Goal: Task Accomplishment & Management: Complete application form

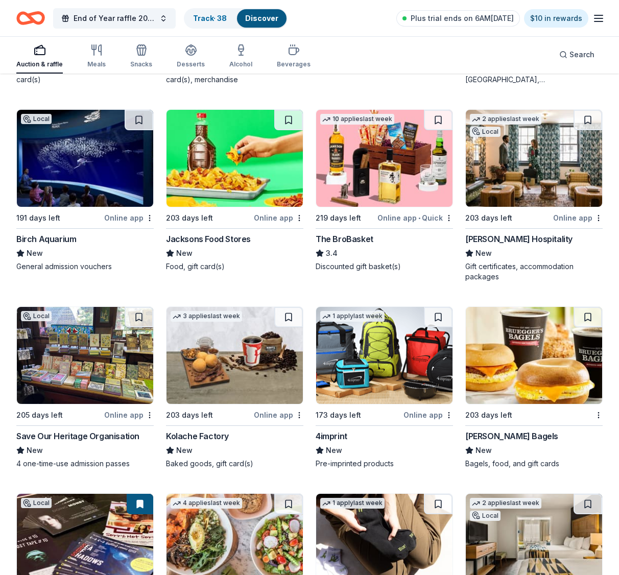
scroll to position [3300, 0]
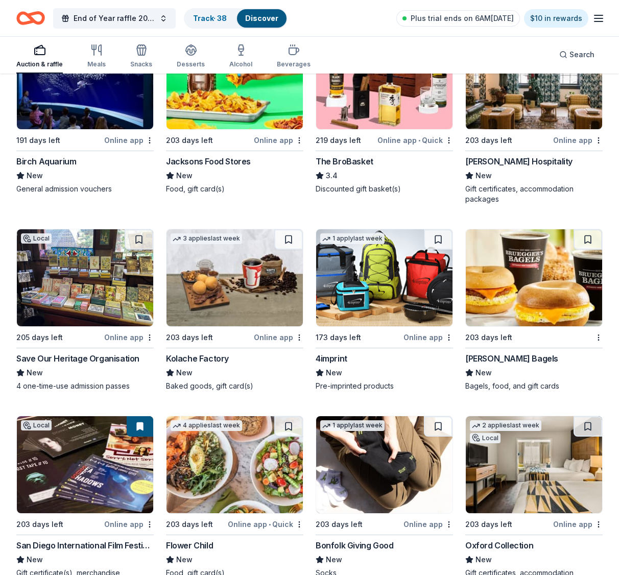
click at [496, 354] on div "[PERSON_NAME] Bagels" at bounding box center [511, 358] width 93 height 12
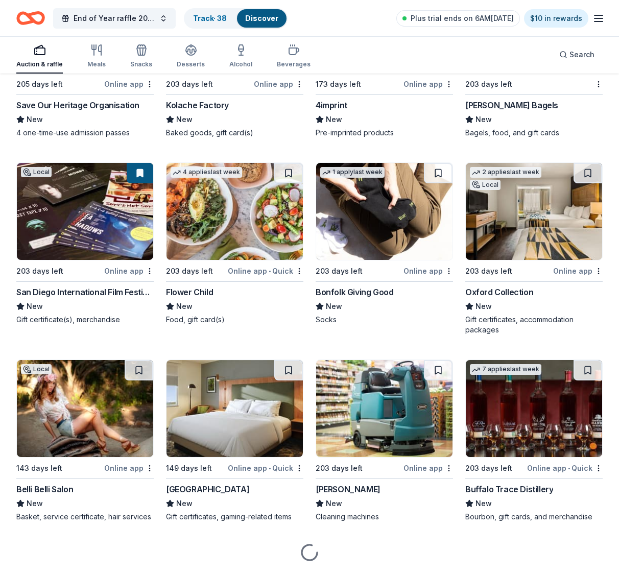
scroll to position [3555, 0]
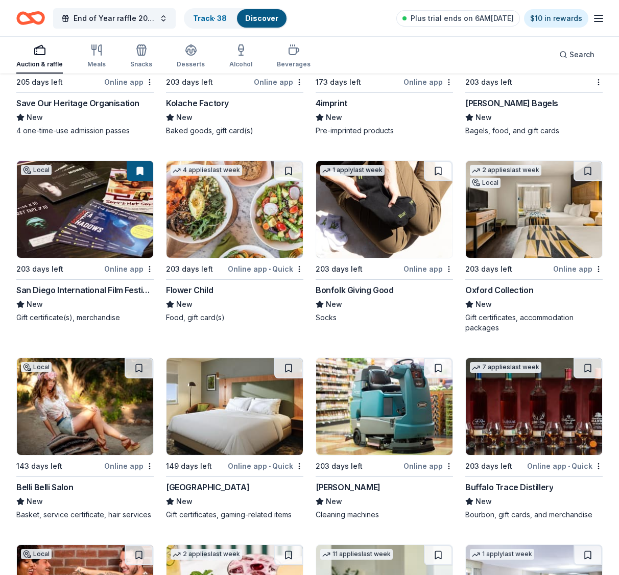
click at [388, 438] on img at bounding box center [384, 406] width 136 height 97
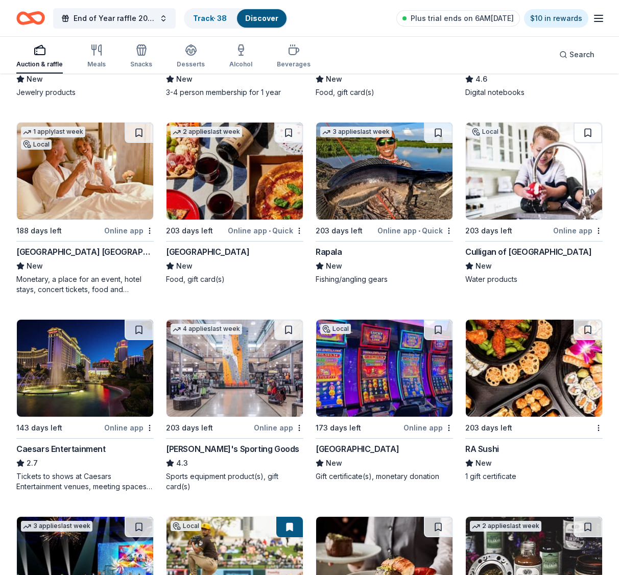
scroll to position [6140, 0]
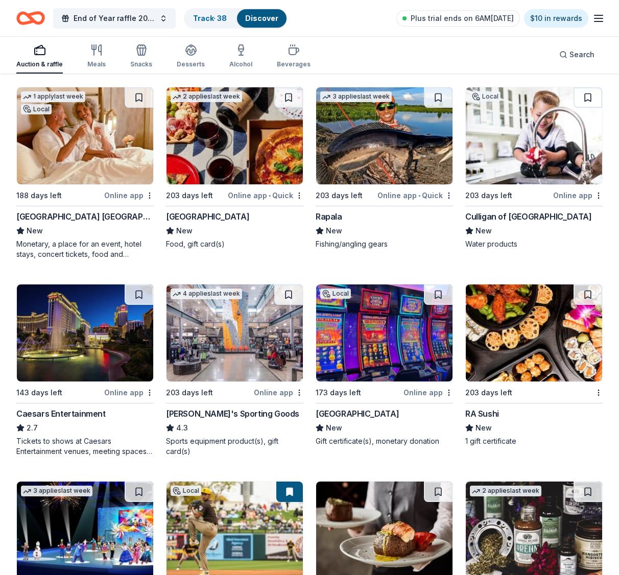
click at [242, 356] on img at bounding box center [234, 332] width 136 height 97
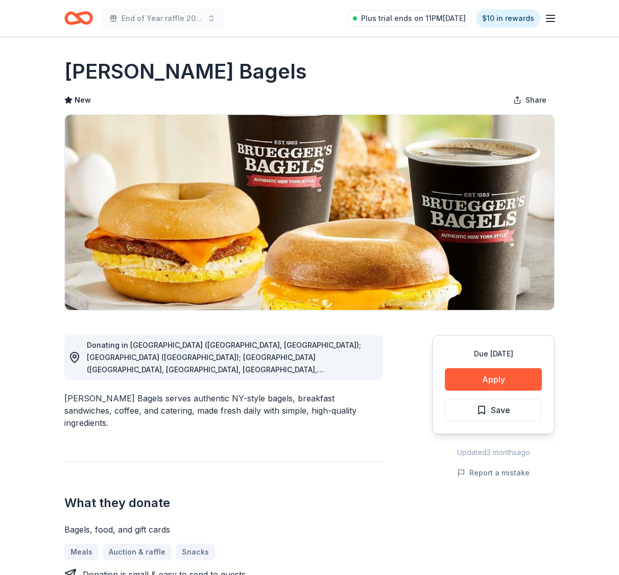
click at [493, 380] on button "Apply" at bounding box center [493, 379] width 97 height 22
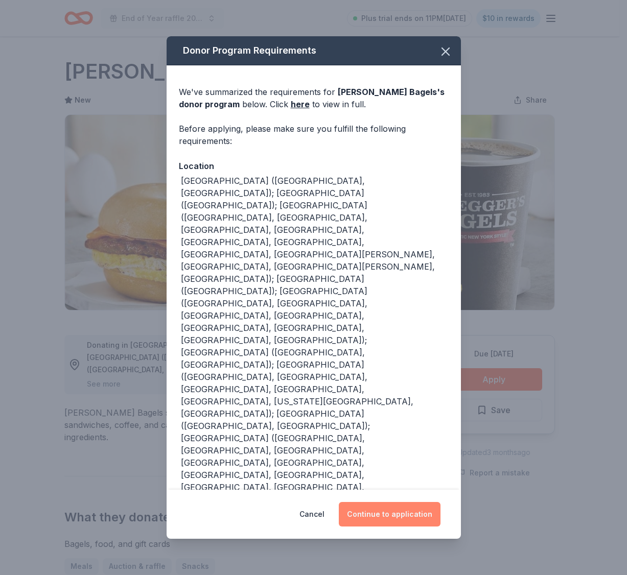
click at [410, 502] on button "Continue to application" at bounding box center [390, 514] width 102 height 25
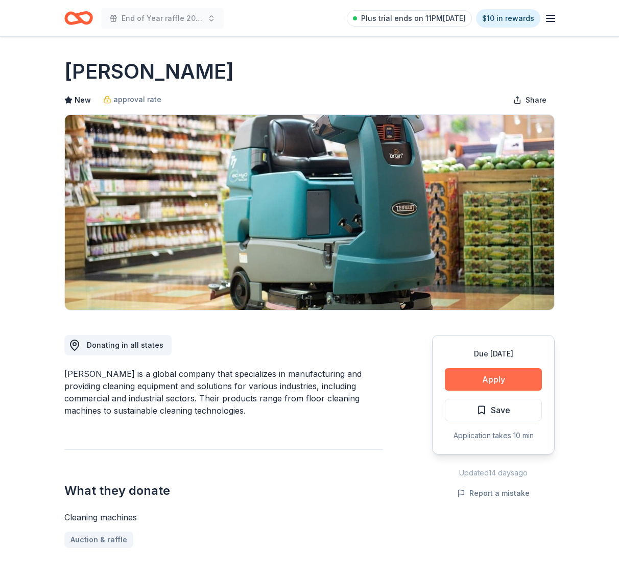
click at [501, 381] on button "Apply" at bounding box center [493, 379] width 97 height 22
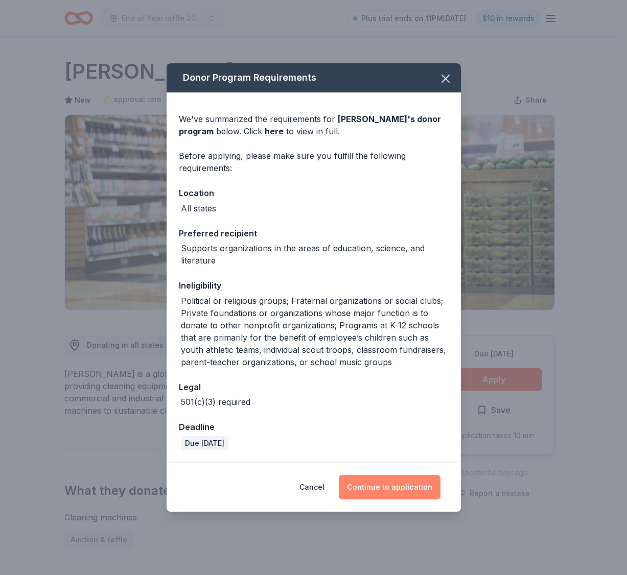
click at [407, 487] on button "Continue to application" at bounding box center [390, 487] width 102 height 25
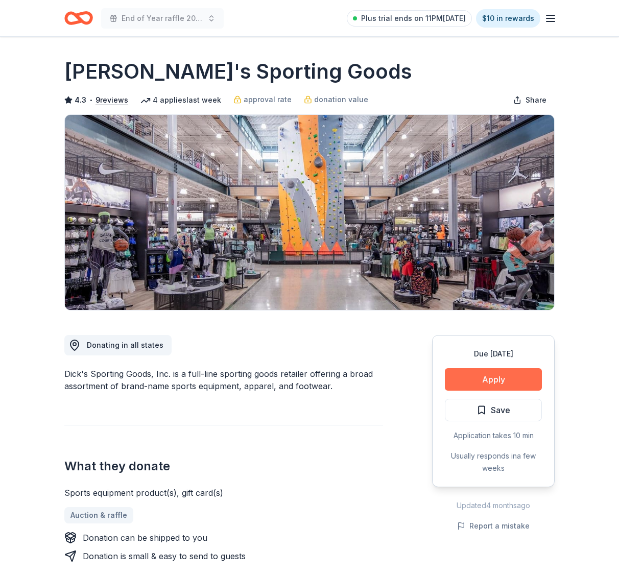
click at [485, 380] on button "Apply" at bounding box center [493, 379] width 97 height 22
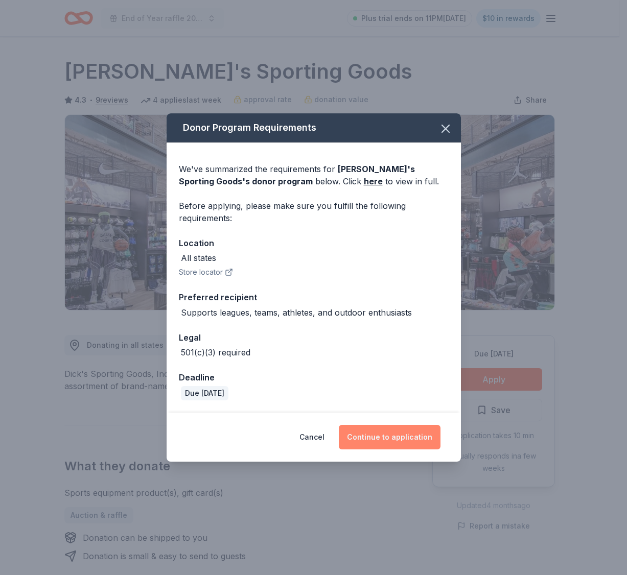
click at [369, 433] on button "Continue to application" at bounding box center [390, 437] width 102 height 25
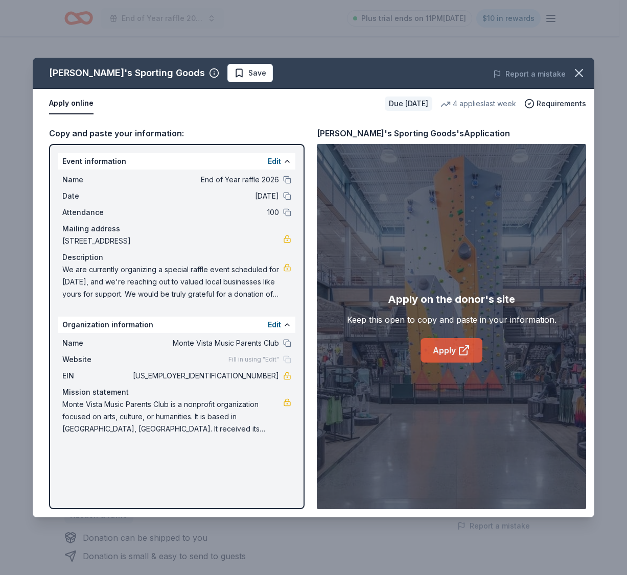
click at [438, 352] on link "Apply" at bounding box center [451, 350] width 62 height 25
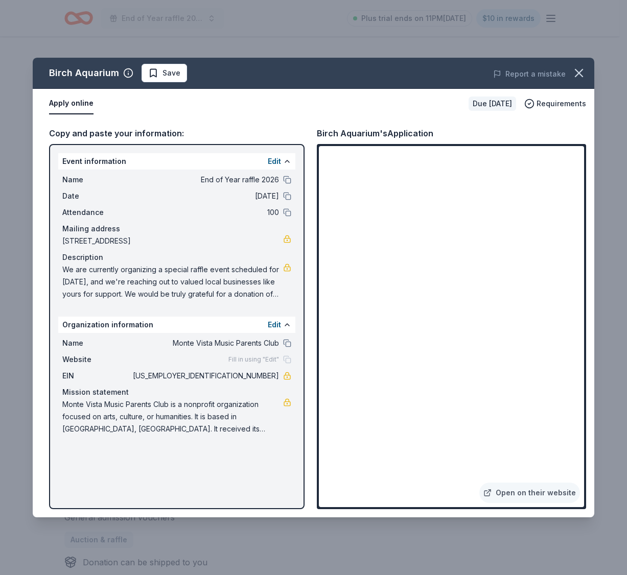
scroll to position [51, 0]
